Goal: Task Accomplishment & Management: Manage account settings

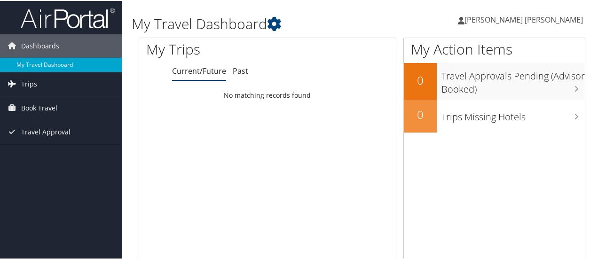
click at [518, 16] on span "[PERSON_NAME] [PERSON_NAME]" at bounding box center [523, 19] width 118 height 10
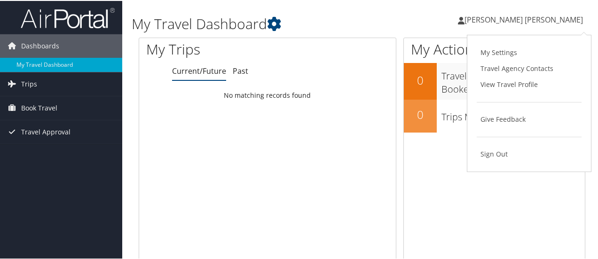
click at [512, 18] on span "[PERSON_NAME] [PERSON_NAME]" at bounding box center [523, 19] width 118 height 10
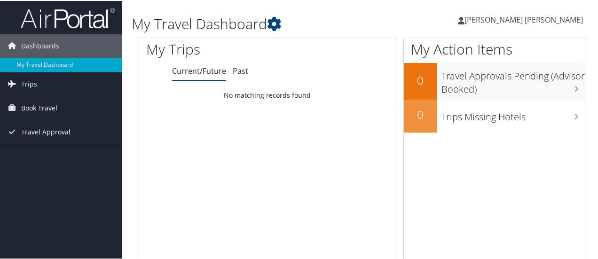
click at [511, 20] on span "[PERSON_NAME] [PERSON_NAME]" at bounding box center [523, 19] width 118 height 10
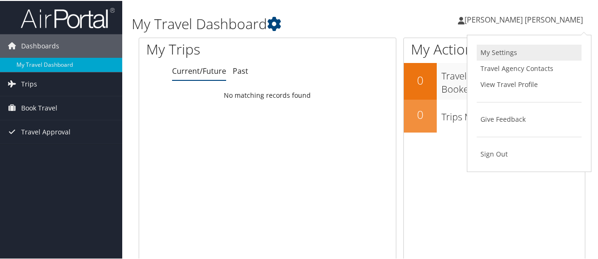
click at [502, 48] on link "My Settings" at bounding box center [529, 52] width 105 height 16
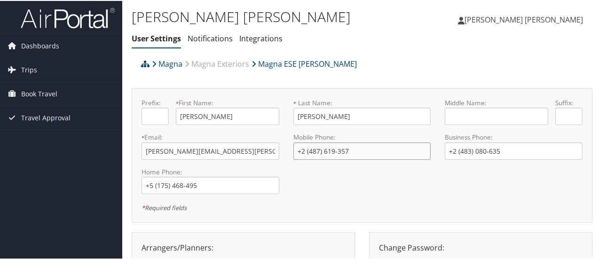
click at [352, 152] on input "+2 (487) 619-357" at bounding box center [362, 149] width 138 height 17
click at [501, 151] on input "+2 (483) 080-635" at bounding box center [514, 149] width 138 height 17
click at [376, 150] on input "+2 (487) 619-357" at bounding box center [362, 149] width 138 height 17
type input "+1 (248) 761-9357"
type input "+1 (248) 308-0635"
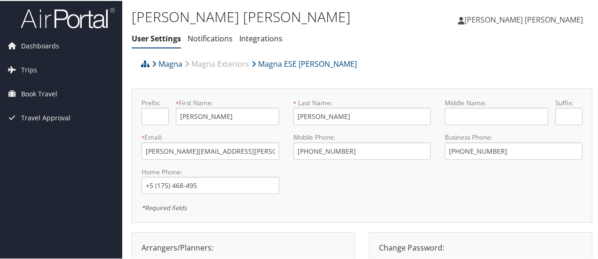
click at [440, 167] on div "Prefix: * First Name: Theresa This field is required * Last Name: Ahlquist Meze…" at bounding box center [361, 154] width 455 height 115
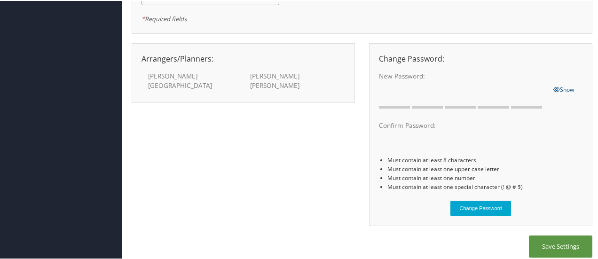
scroll to position [196, 0]
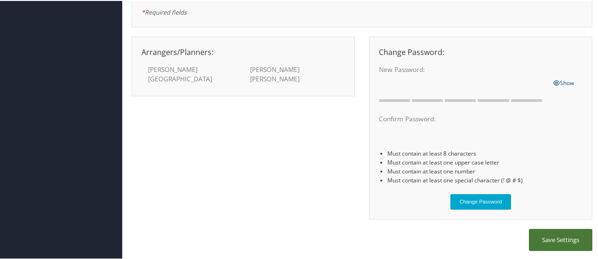
type input "+1 (517) 546-8495"
click at [541, 235] on button "Save Settings" at bounding box center [560, 239] width 63 height 22
click at [551, 232] on button "Save Settings" at bounding box center [560, 239] width 63 height 22
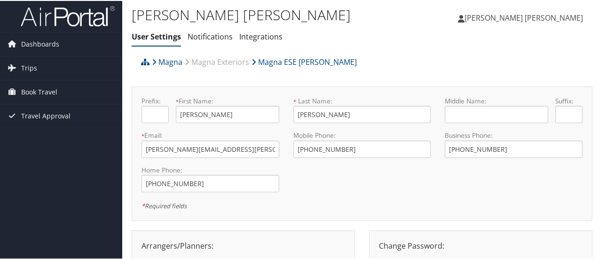
scroll to position [0, 0]
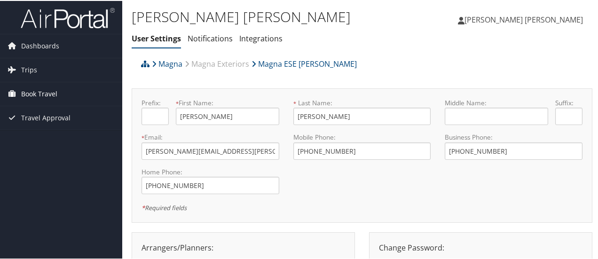
click at [33, 93] on span "Book Travel" at bounding box center [39, 93] width 36 height 24
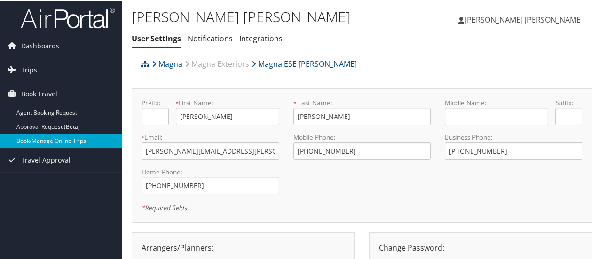
click at [57, 139] on link "Book/Manage Online Trips" at bounding box center [61, 140] width 122 height 14
click at [67, 142] on link "Book/Manage Online Trips" at bounding box center [61, 140] width 122 height 14
